Goal: Understand process/instructions: Learn how to perform a task or action

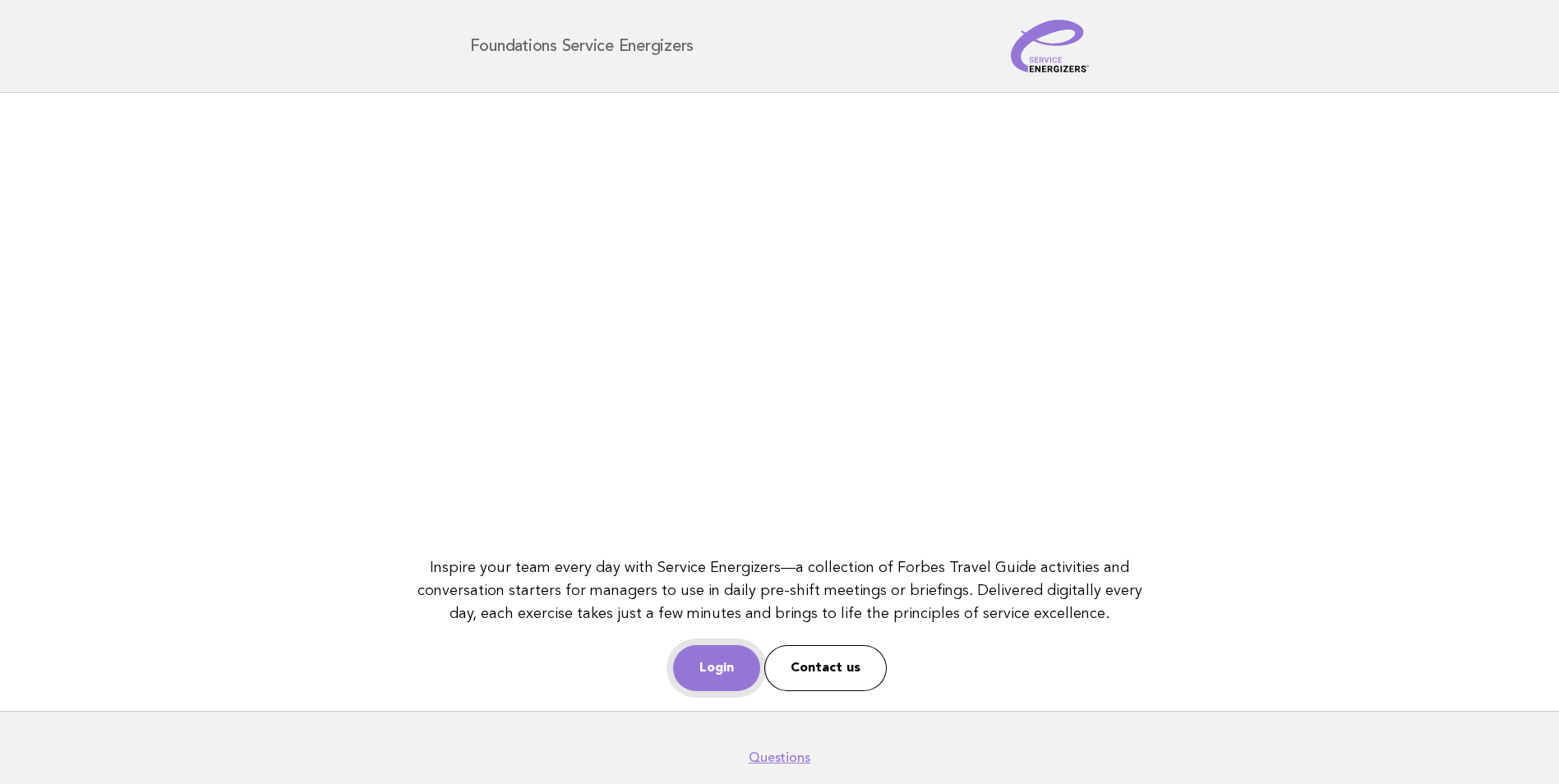
click at [716, 664] on link "Login" at bounding box center [717, 668] width 87 height 46
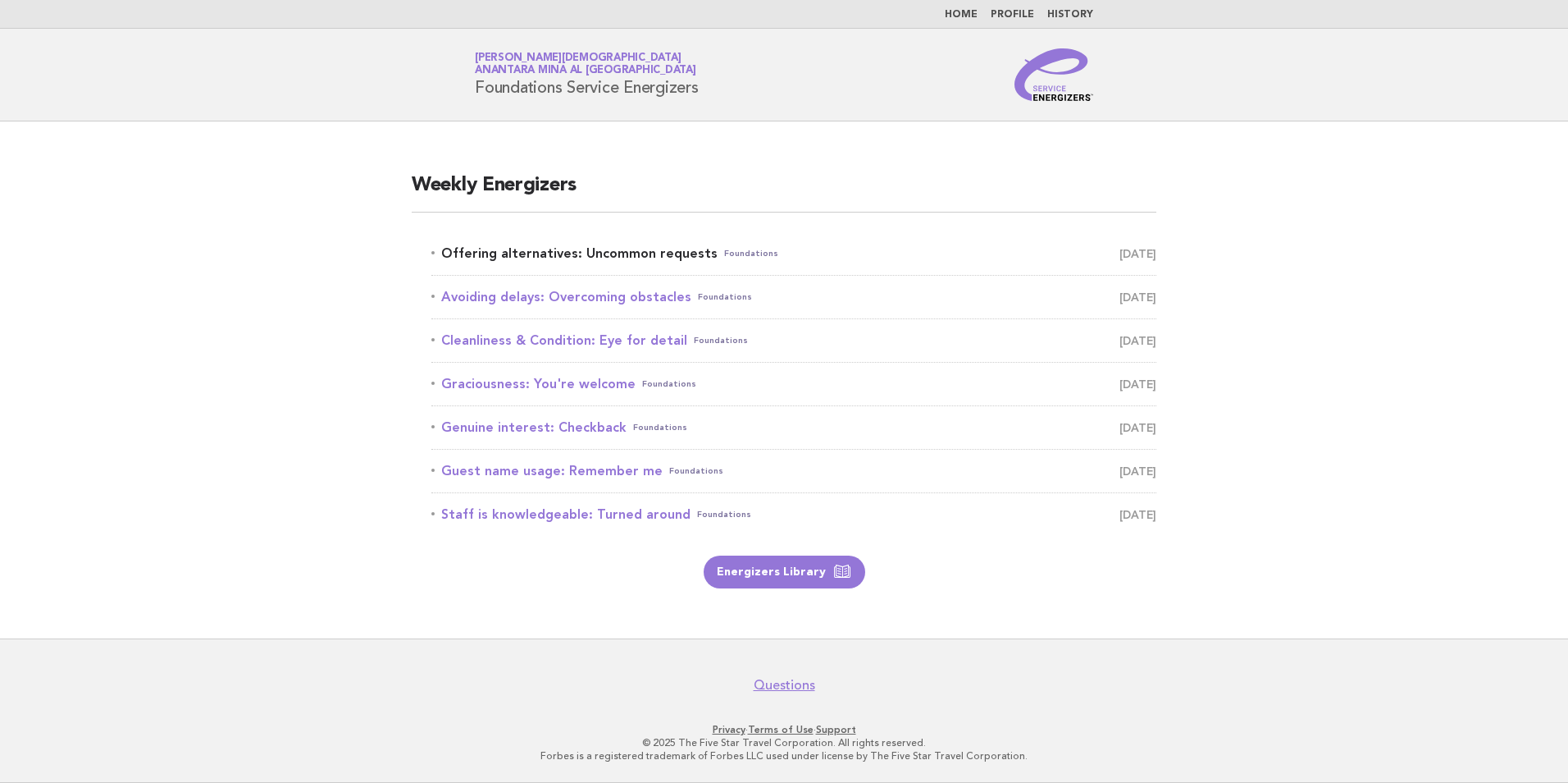
click at [592, 250] on link "Offering alternatives: Uncommon requests Foundations October 4" at bounding box center [793, 253] width 725 height 23
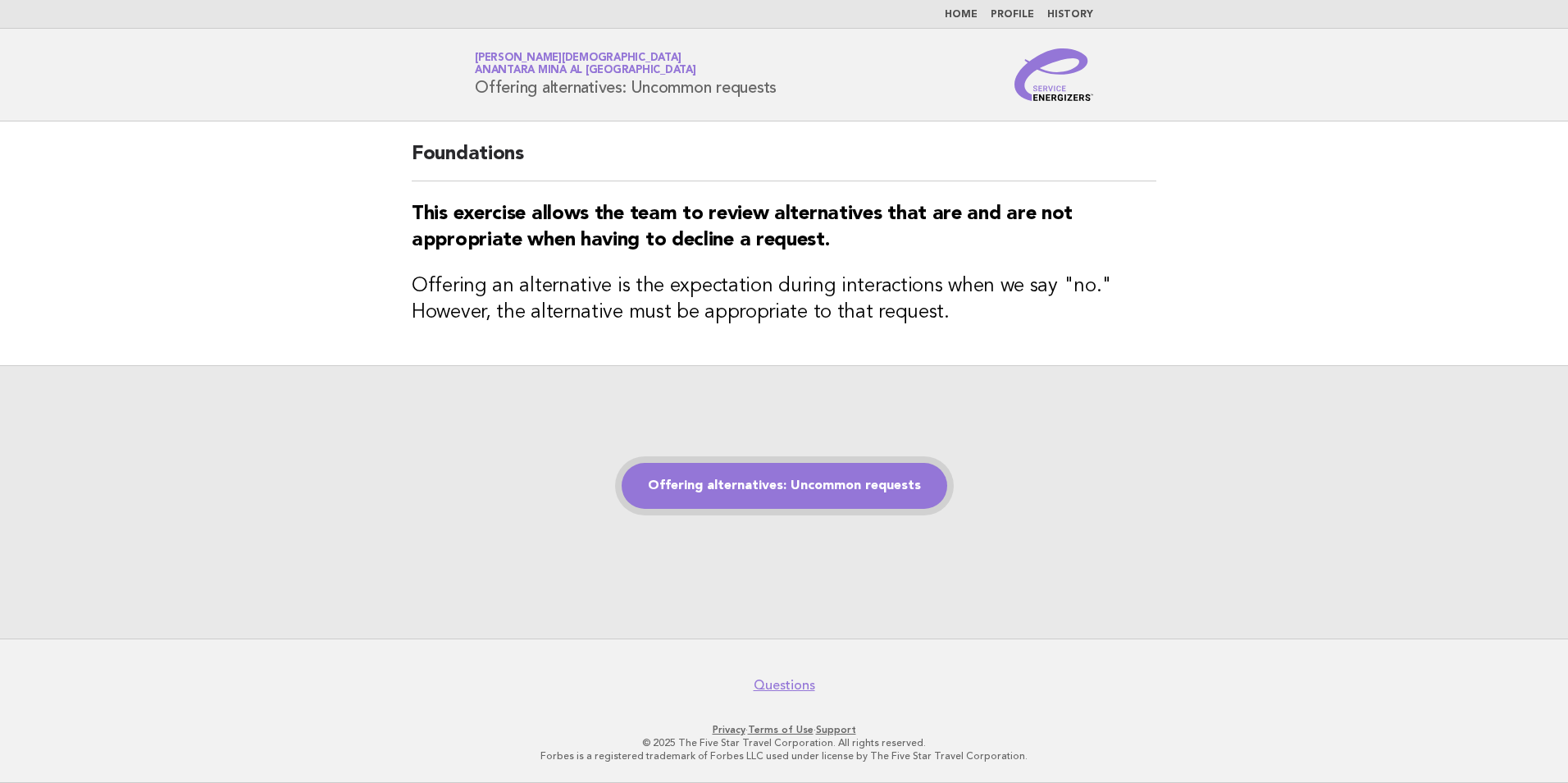
click at [761, 493] on link "Offering alternatives: Uncommon requests" at bounding box center [784, 486] width 326 height 46
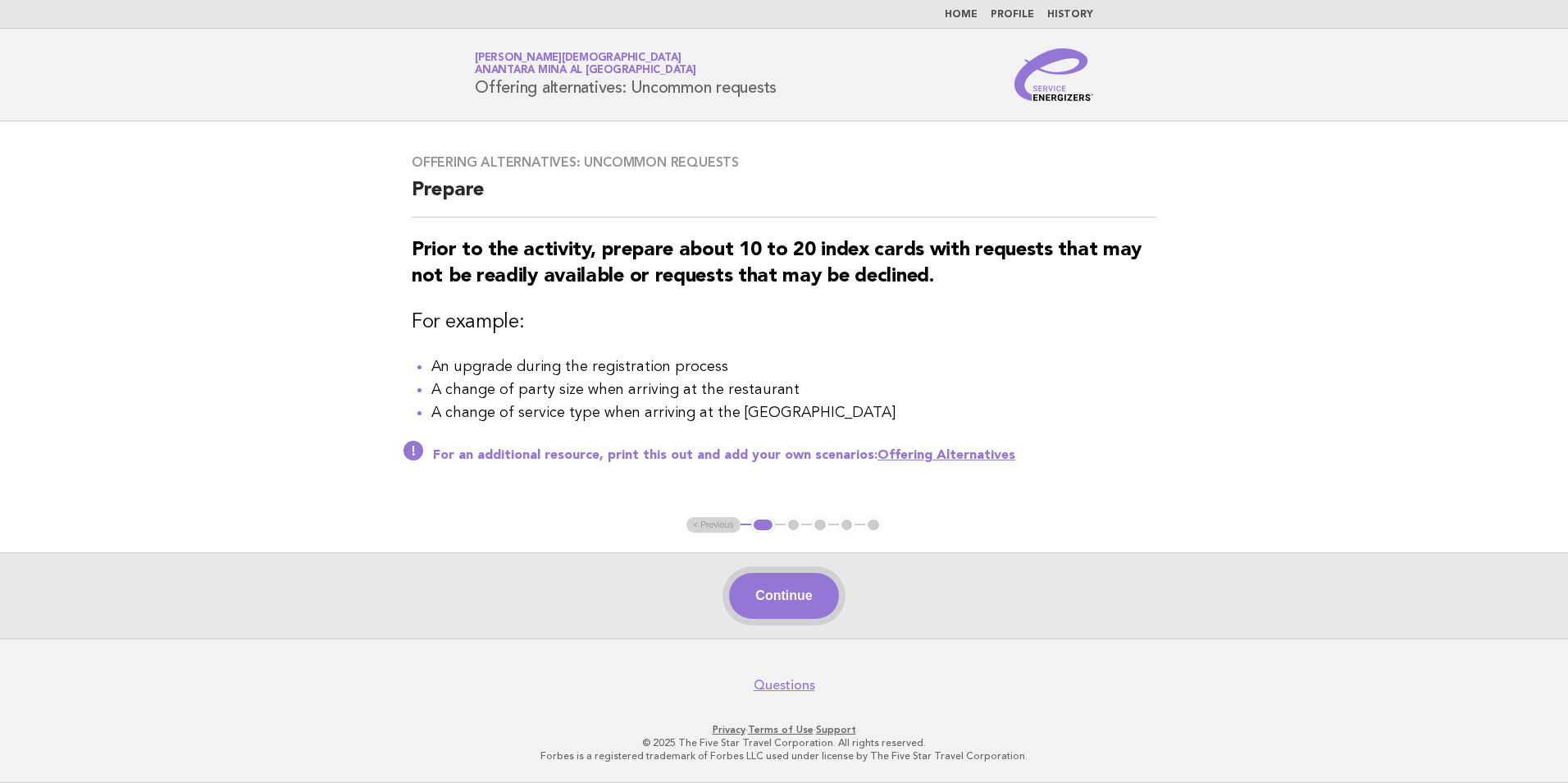
click at [765, 608] on button "Continue" at bounding box center [784, 595] width 109 height 46
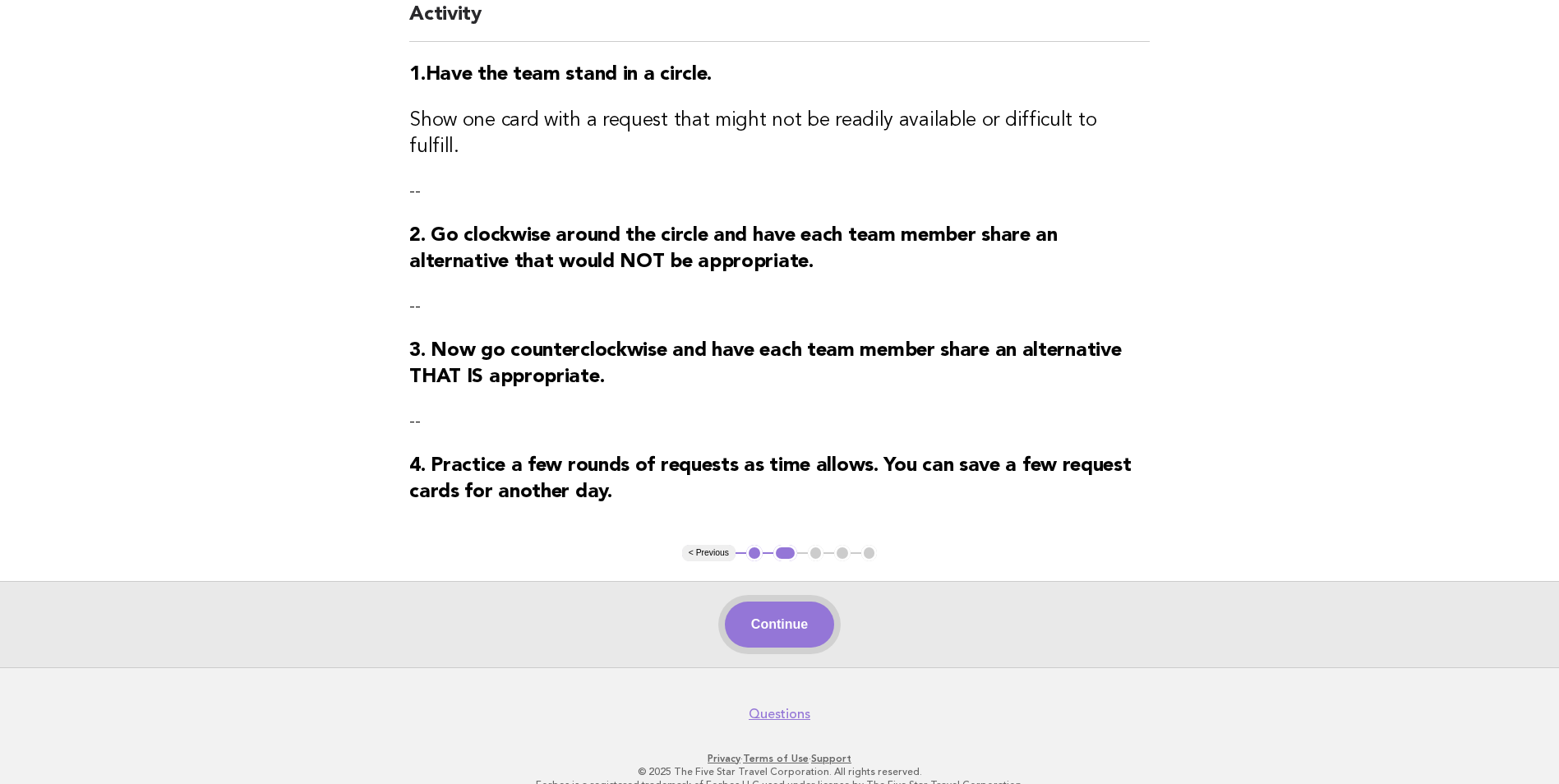
scroll to position [169, 0]
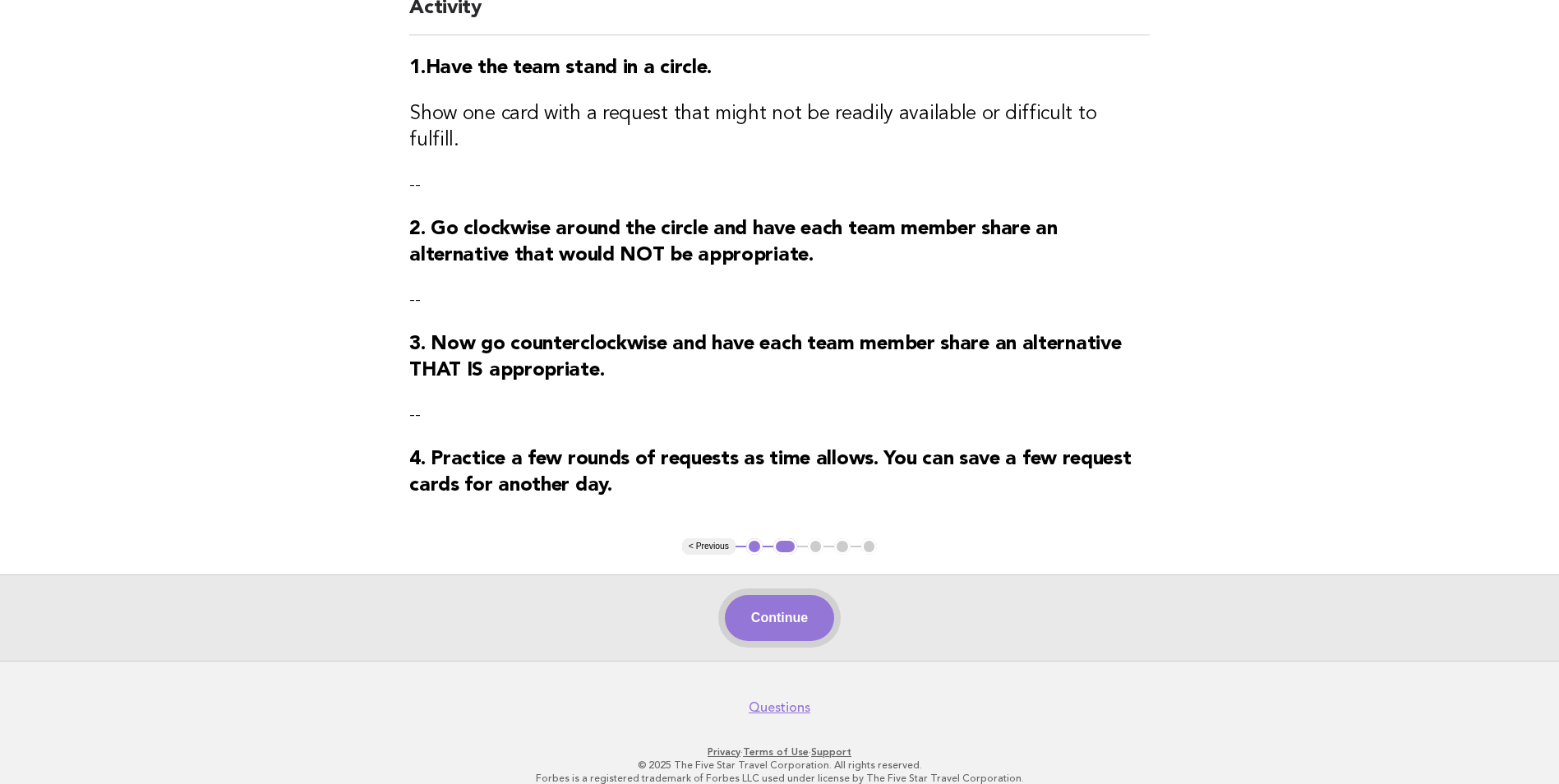
click at [754, 600] on button "Continue" at bounding box center [779, 618] width 109 height 46
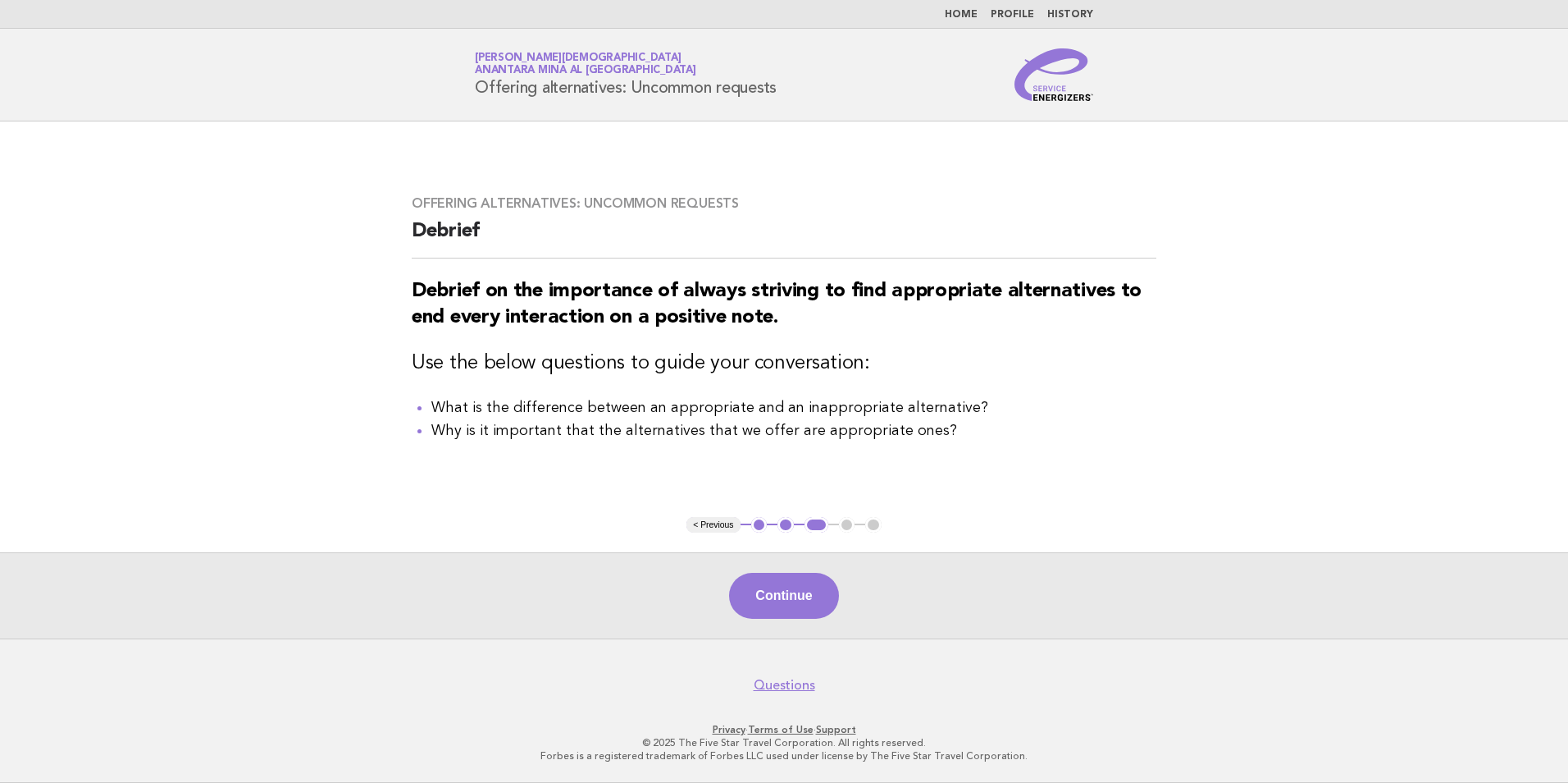
click at [756, 596] on button "Continue" at bounding box center [784, 595] width 109 height 46
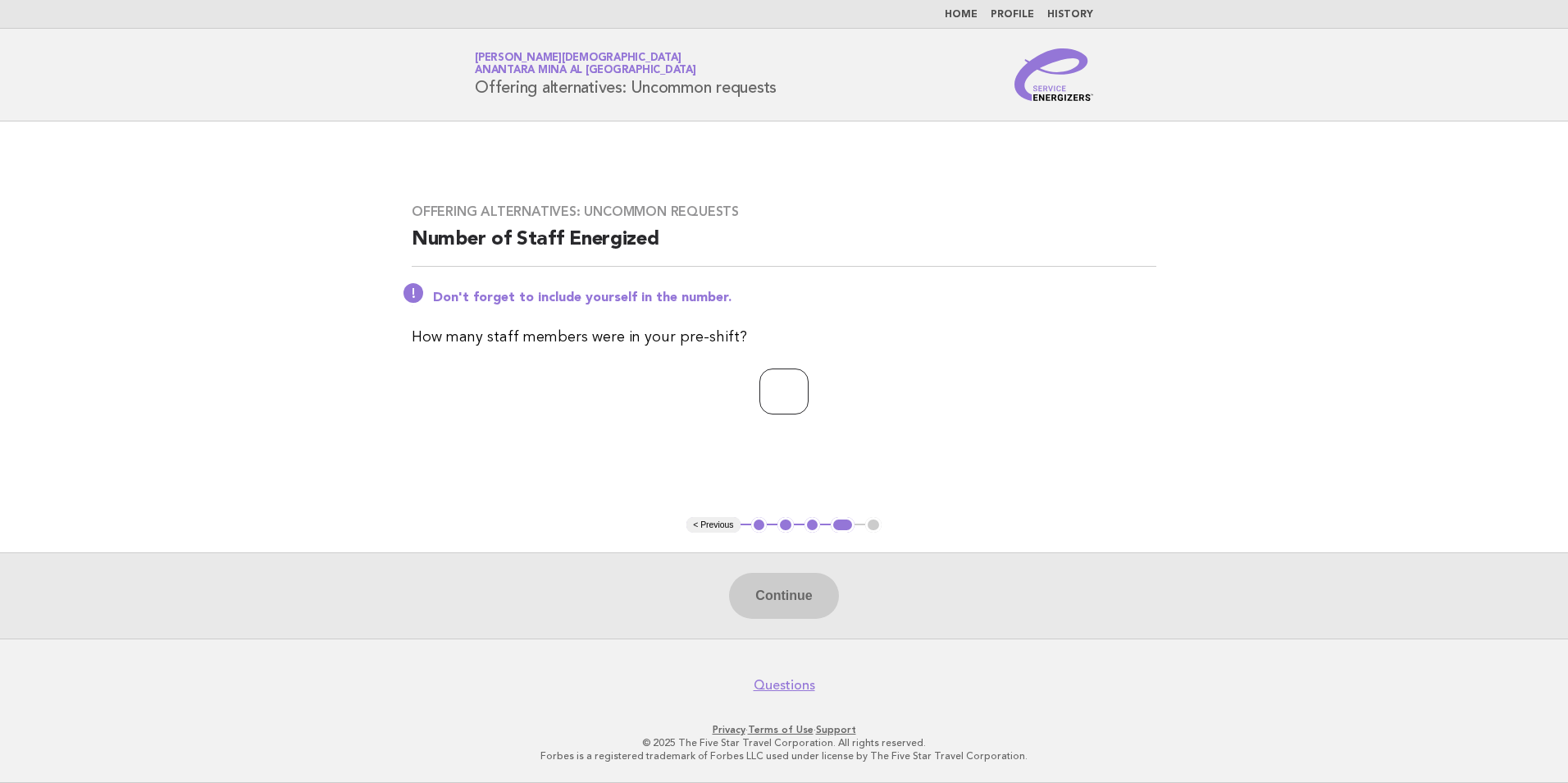
click at [764, 402] on input "number" at bounding box center [784, 391] width 49 height 46
type input "*"
click at [808, 578] on button "Continue" at bounding box center [784, 595] width 109 height 46
